Goal: Navigation & Orientation: Find specific page/section

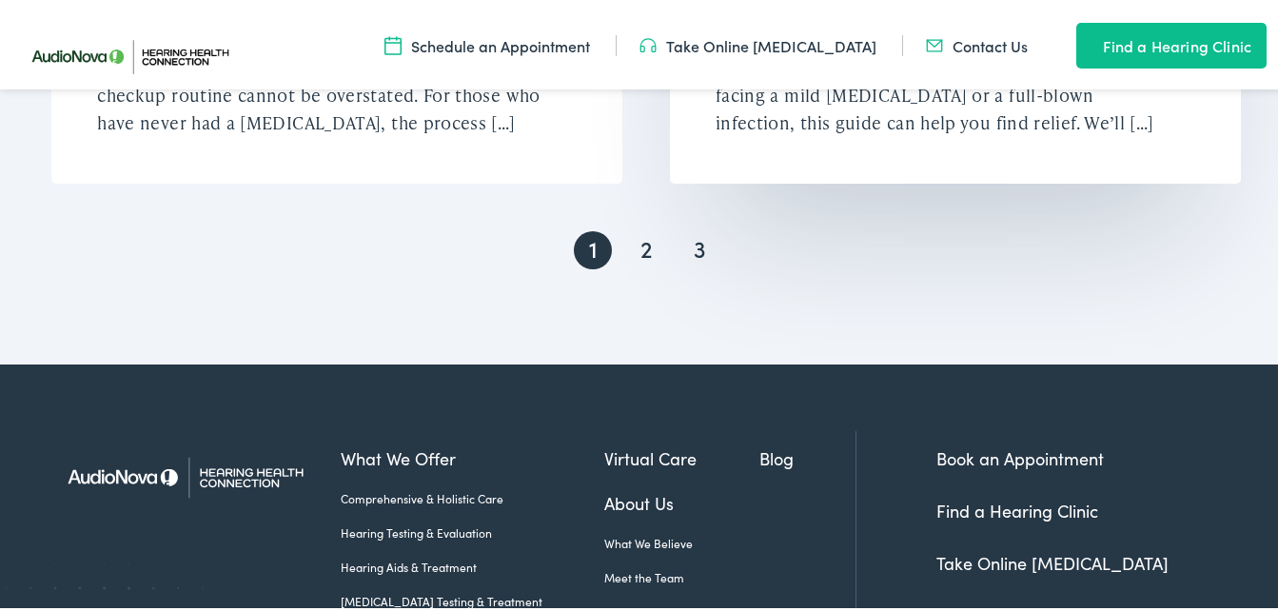
scroll to position [3997, 0]
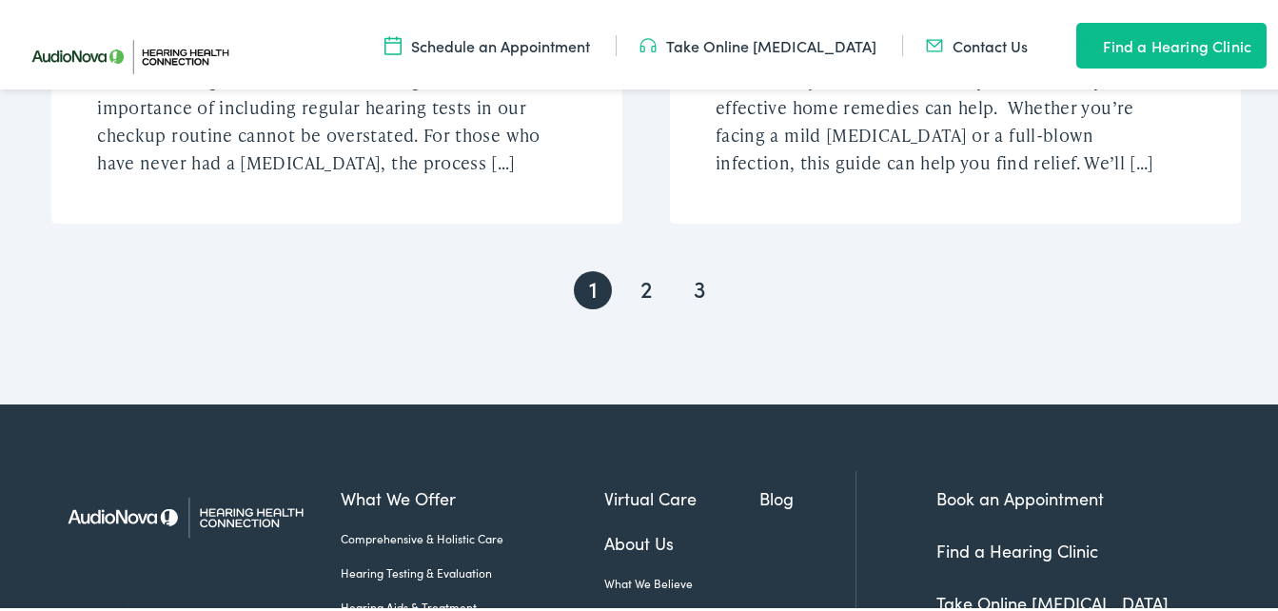
click at [640, 268] on link "2" at bounding box center [646, 286] width 38 height 38
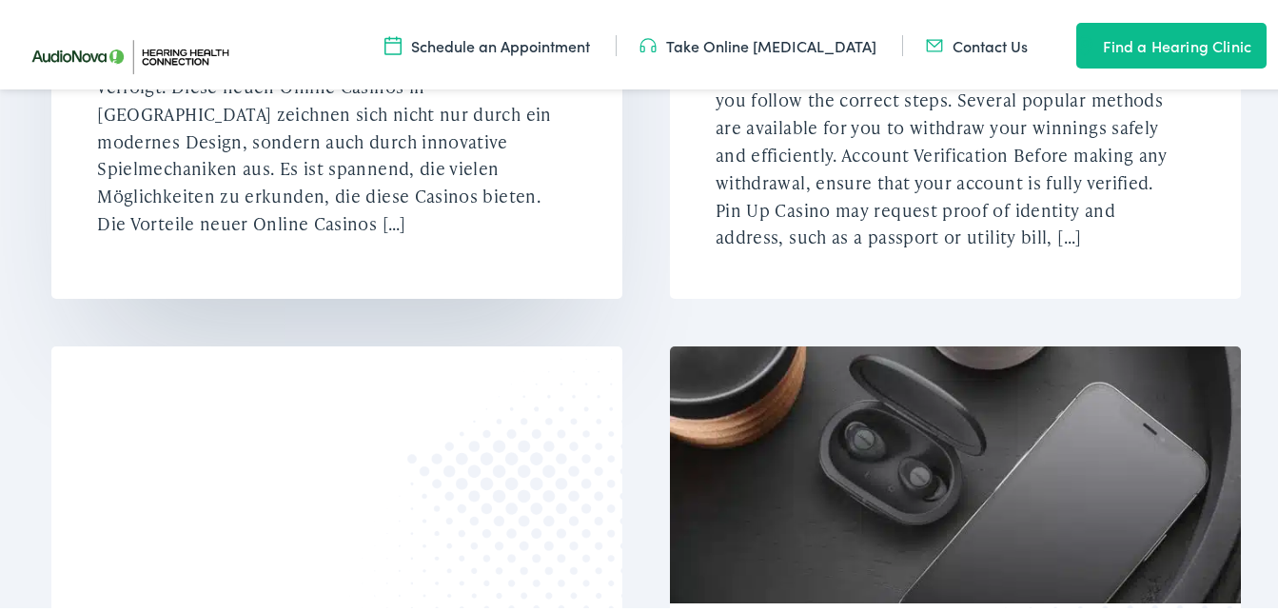
scroll to position [1713, 0]
